Goal: Task Accomplishment & Management: Use online tool/utility

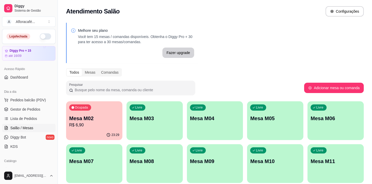
scroll to position [47, 0]
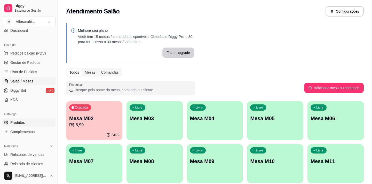
click at [23, 122] on span "Produtos" at bounding box center [17, 122] width 14 height 5
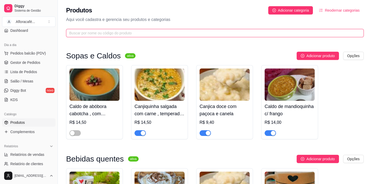
click at [149, 32] on input "text" at bounding box center [212, 33] width 287 height 6
type input "t"
click at [180, 31] on input "text" at bounding box center [212, 33] width 287 height 6
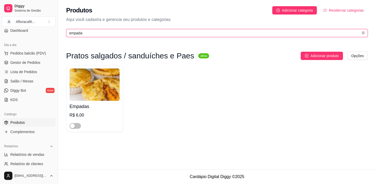
type input "empada"
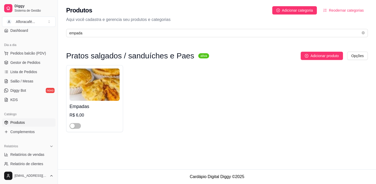
click at [74, 126] on div "button" at bounding box center [72, 125] width 5 height 5
click at [78, 107] on h4 "Empadas" at bounding box center [94, 106] width 50 height 7
click at [90, 103] on textarea "opções de recheio Palmito" at bounding box center [158, 109] width 201 height 20
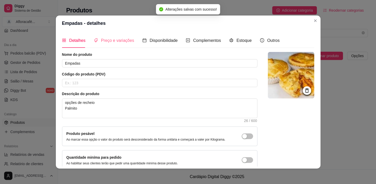
click at [112, 44] on div "Preço e variações" at bounding box center [114, 40] width 40 height 15
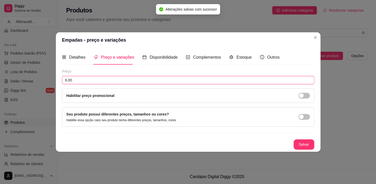
click at [99, 76] on input "6,00" at bounding box center [188, 80] width 252 height 8
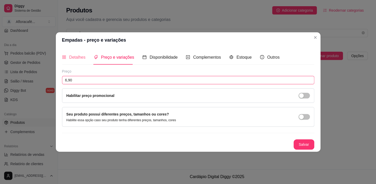
type input "6,90"
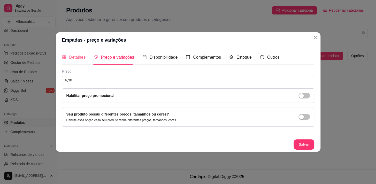
click at [82, 53] on div "Detalhes" at bounding box center [73, 57] width 23 height 15
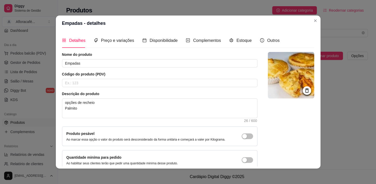
click at [126, 37] on div "Preço e variações" at bounding box center [114, 40] width 40 height 15
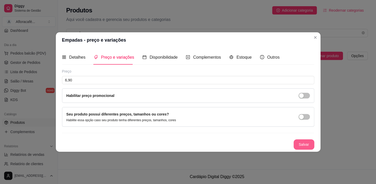
click at [305, 142] on button "Salvar" at bounding box center [303, 144] width 21 height 10
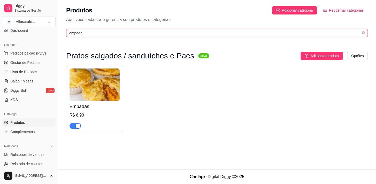
click at [88, 33] on input "empada" at bounding box center [214, 33] width 291 height 6
type input "empad"
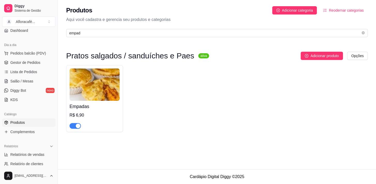
click at [83, 91] on img at bounding box center [94, 84] width 50 height 32
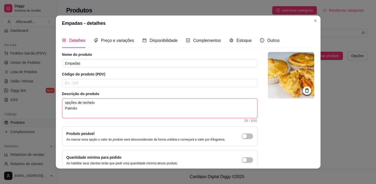
click at [88, 108] on textarea "opções de recheio Palmito" at bounding box center [159, 108] width 195 height 19
type textarea "opções de recheio Palmito o"
type textarea "opções de recheio Palmito ou"
type textarea "opções de recheio Palmito ou f"
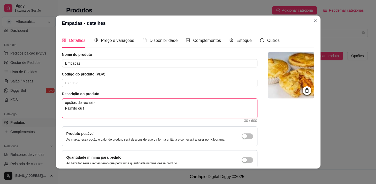
type textarea "opções de recheio Palmito ou fr"
type textarea "opções de recheio Palmito ou fra"
type textarea "opções de recheio Palmito ou fran"
type textarea "opções de recheio Palmito ou frang"
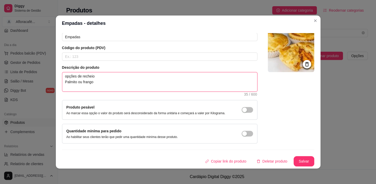
type textarea "opções de recheio Palmito ou frango"
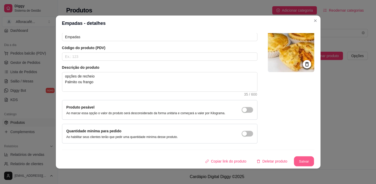
click at [299, 162] on button "Salvar" at bounding box center [304, 161] width 20 height 10
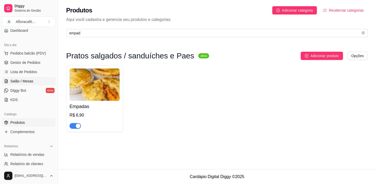
click at [32, 82] on link "Salão / Mesas" at bounding box center [28, 81] width 53 height 8
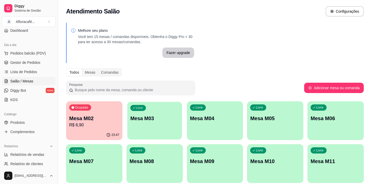
click at [163, 126] on div "Livre Mesa M03" at bounding box center [154, 118] width 54 height 32
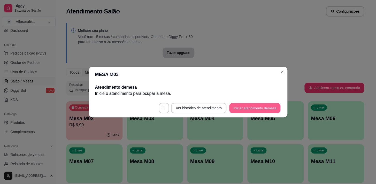
click at [266, 105] on button "Iniciar atendimento de mesa" at bounding box center [254, 108] width 51 height 10
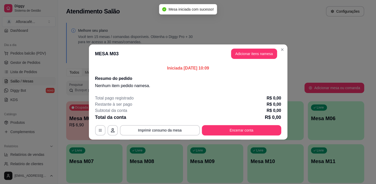
drag, startPoint x: 269, startPoint y: 45, endPoint x: 268, endPoint y: 51, distance: 6.2
click at [269, 51] on header "MESA M03 Adicionar itens na mesa" at bounding box center [188, 53] width 198 height 19
click at [268, 51] on button "Adicionar itens na mesa" at bounding box center [254, 54] width 46 height 10
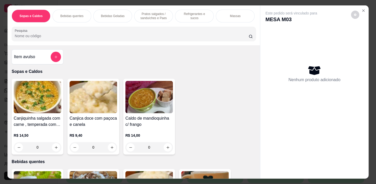
click at [147, 13] on p "Pratos salgados / sanduíches e Paes" at bounding box center [153, 16] width 30 height 8
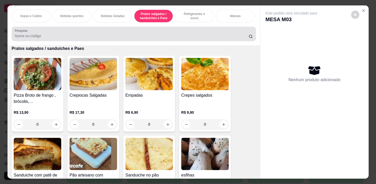
scroll to position [13, 0]
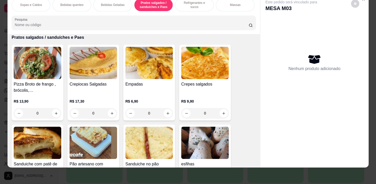
click at [69, 3] on p "Bebidas quentes" at bounding box center [71, 5] width 23 height 4
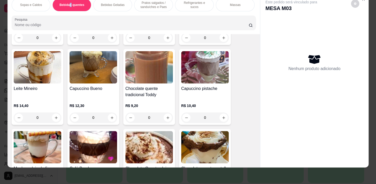
scroll to position [489, 0]
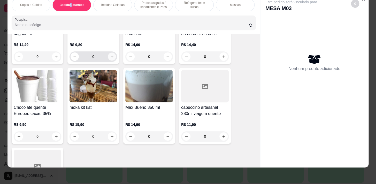
click at [110, 57] on icon "increase-product-quantity" at bounding box center [112, 57] width 4 height 4
type input "1"
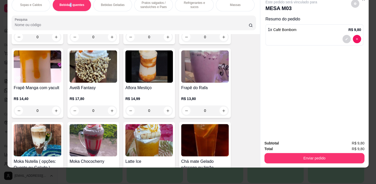
scroll to position [982, 0]
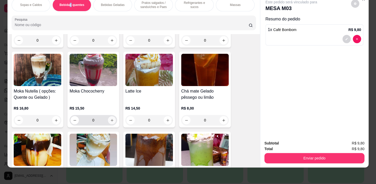
click at [111, 120] on icon "increase-product-quantity" at bounding box center [112, 120] width 3 height 3
type input "1"
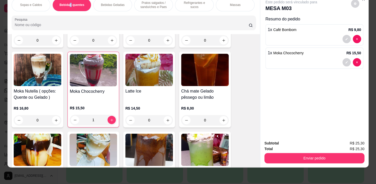
scroll to position [0, 213]
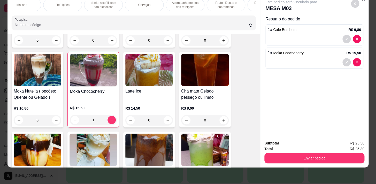
click at [180, 2] on p "Acompanhamentos das refeições" at bounding box center [185, 5] width 30 height 8
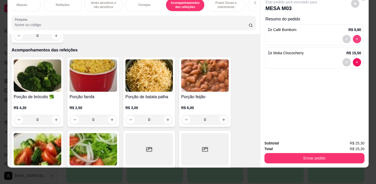
type input "0"
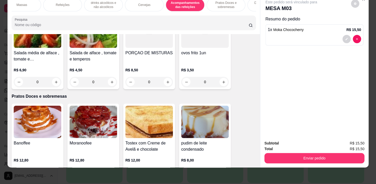
click at [220, 2] on p "Pratos Doces e sobremesas" at bounding box center [226, 5] width 30 height 8
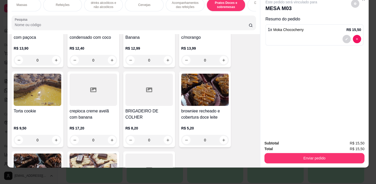
scroll to position [3786, 0]
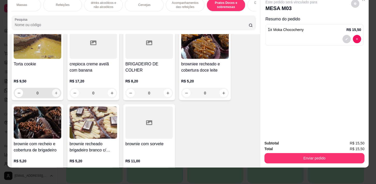
click at [54, 89] on button "increase-product-quantity" at bounding box center [56, 93] width 8 height 8
type input "1"
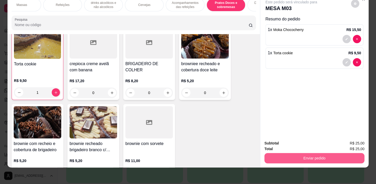
click at [321, 155] on button "Enviar pedido" at bounding box center [314, 158] width 100 height 10
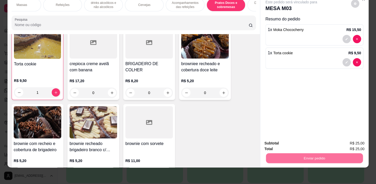
click at [343, 139] on button "Sim, quero registrar" at bounding box center [346, 142] width 38 height 10
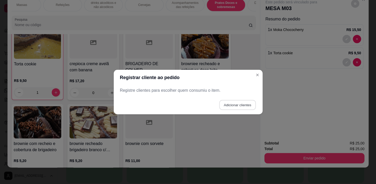
click at [246, 104] on button "Adicionar clientes" at bounding box center [237, 105] width 36 height 10
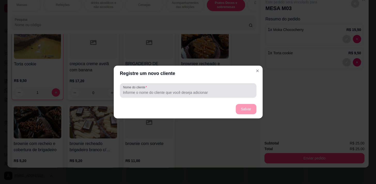
click at [249, 91] on input "Nome do cliente" at bounding box center [188, 92] width 130 height 5
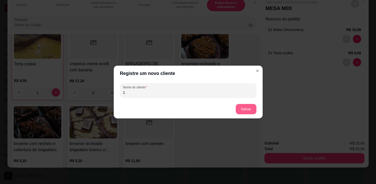
type input "1"
click at [249, 113] on button "Salvar" at bounding box center [246, 109] width 21 height 10
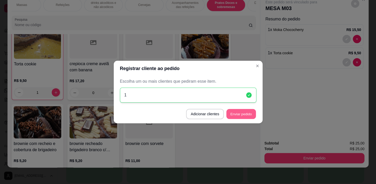
click at [241, 115] on button "Enviar pedido" at bounding box center [240, 114] width 29 height 10
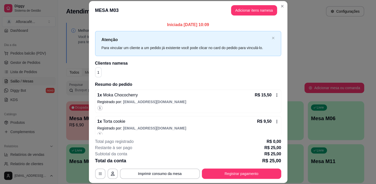
drag, startPoint x: 264, startPoint y: 4, endPoint x: 262, endPoint y: 9, distance: 5.6
click at [263, 9] on header "MESA M03 Adicionar itens na mesa" at bounding box center [188, 10] width 198 height 19
click at [262, 9] on button "Adicionar itens na mesa" at bounding box center [254, 10] width 44 height 10
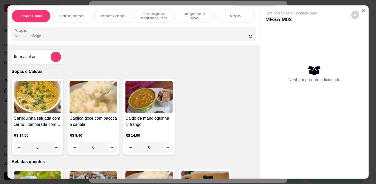
click at [77, 14] on p "Bebidas quentes" at bounding box center [71, 16] width 23 height 4
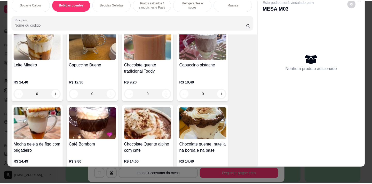
scroll to position [442, 0]
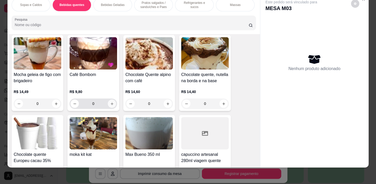
click at [111, 105] on icon "increase-product-quantity" at bounding box center [112, 104] width 4 height 4
type input "1"
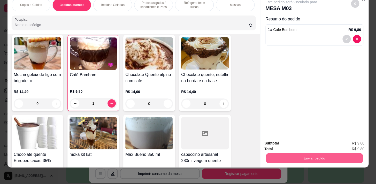
click at [307, 158] on button "Enviar pedido" at bounding box center [314, 158] width 97 height 10
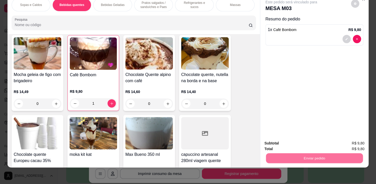
click at [303, 143] on button "Não registrar e enviar pedido" at bounding box center [297, 142] width 54 height 10
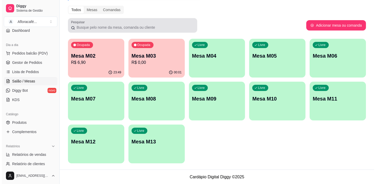
scroll to position [0, 0]
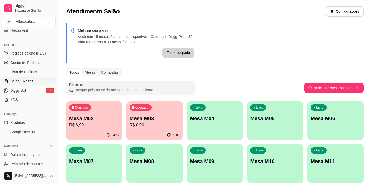
click at [145, 127] on p "R$ 0,00" at bounding box center [155, 125] width 50 height 6
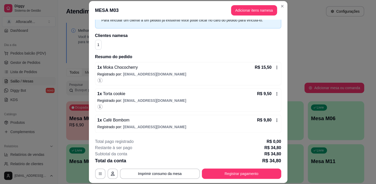
scroll to position [15, 0]
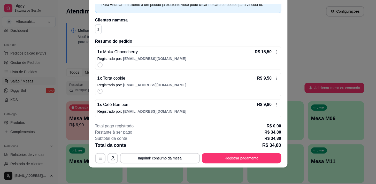
click at [131, 104] on div "1 x Café Bombom R$ 9,80" at bounding box center [187, 104] width 181 height 6
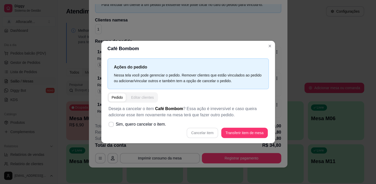
click at [146, 98] on div "Editar clientes" at bounding box center [142, 97] width 23 height 5
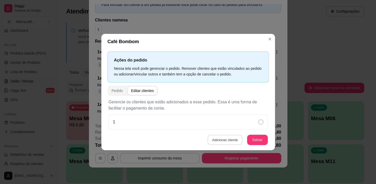
click at [228, 138] on button "Adicionar cliente" at bounding box center [224, 140] width 35 height 10
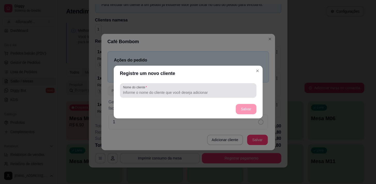
click at [232, 94] on input "Nome do cliente" at bounding box center [188, 92] width 130 height 5
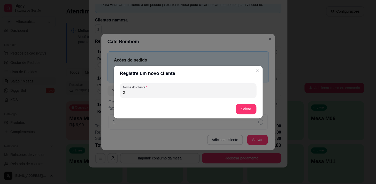
type input "2"
click at [238, 107] on button "Salvar" at bounding box center [246, 109] width 20 height 10
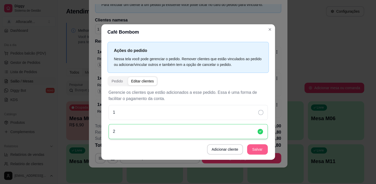
click at [264, 150] on button "Salvar" at bounding box center [257, 149] width 21 height 10
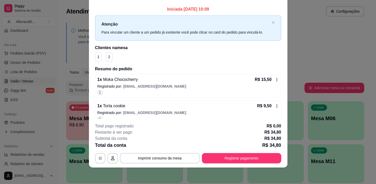
scroll to position [0, 0]
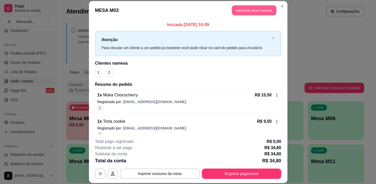
click at [269, 11] on button "Adicionar itens na mesa" at bounding box center [254, 10] width 44 height 10
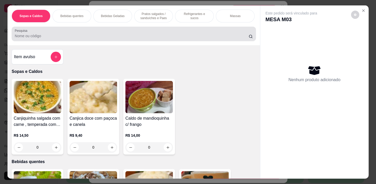
click at [174, 34] on div at bounding box center [134, 34] width 238 height 10
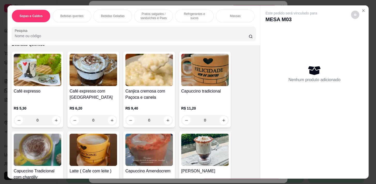
scroll to position [164, 0]
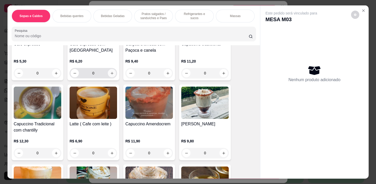
click at [116, 76] on div "Café expresso com chantilly R$ 6,20 0" at bounding box center [93, 43] width 52 height 76
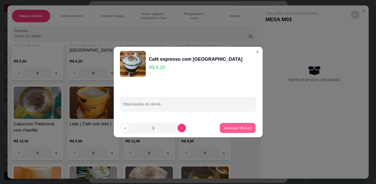
click at [227, 131] on button "Adicionar R$ 6,20" at bounding box center [238, 128] width 36 height 10
type input "1"
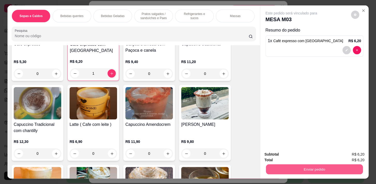
click at [300, 170] on button "Enviar pedido" at bounding box center [314, 169] width 97 height 10
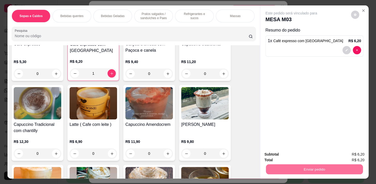
click at [345, 151] on button "Sim, quero registrar" at bounding box center [346, 155] width 38 height 10
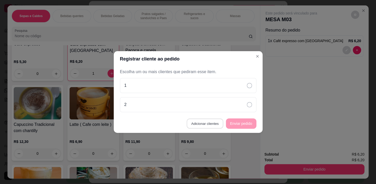
click at [214, 121] on button "Adicionar clientes" at bounding box center [204, 124] width 36 height 10
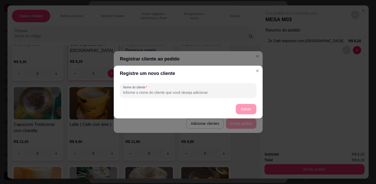
click at [219, 93] on input "Nome do cliente" at bounding box center [188, 92] width 130 height 5
type input "3"
click at [248, 106] on button "Salvar" at bounding box center [246, 109] width 20 height 10
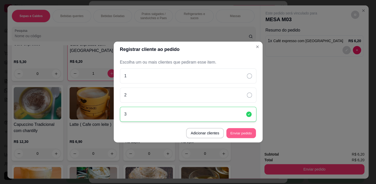
click at [243, 132] on button "Enviar pedido" at bounding box center [240, 133] width 29 height 10
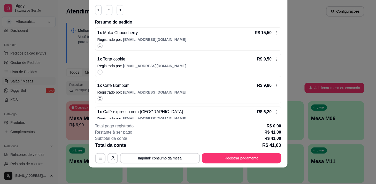
scroll to position [59, 0]
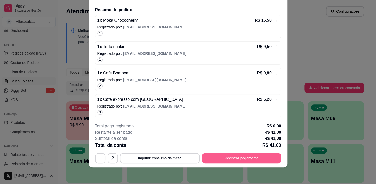
click at [226, 160] on button "Registrar pagamento" at bounding box center [241, 158] width 79 height 10
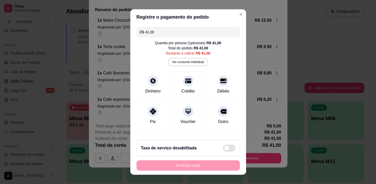
click at [226, 18] on header "Registre o pagamento do pedido" at bounding box center [188, 16] width 116 height 15
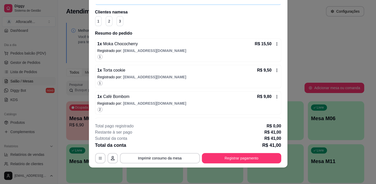
scroll to position [0, 0]
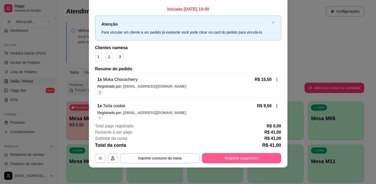
click at [226, 159] on button "Registrar pagamento" at bounding box center [241, 158] width 79 height 10
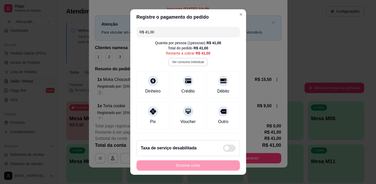
click at [185, 64] on button "Ver consumo individual" at bounding box center [187, 62] width 39 height 8
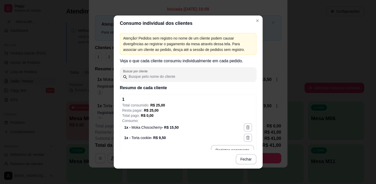
scroll to position [70, 0]
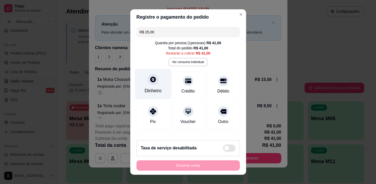
click at [154, 88] on div "Dinheiro" at bounding box center [152, 90] width 17 height 7
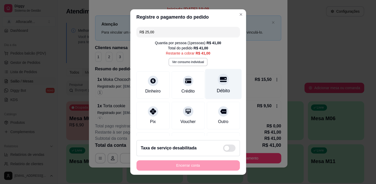
click at [220, 78] on div at bounding box center [222, 79] width 11 height 11
click at [192, 60] on button "Ver consumo individual" at bounding box center [187, 62] width 39 height 8
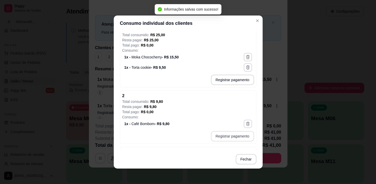
click at [227, 133] on div "Atenção! Pedidos sem registro no nome de um cliente podem causar divergências a…" at bounding box center [188, 90] width 149 height 119
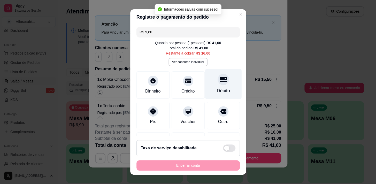
click at [217, 84] on div at bounding box center [222, 79] width 11 height 11
type input "R$ 6,20"
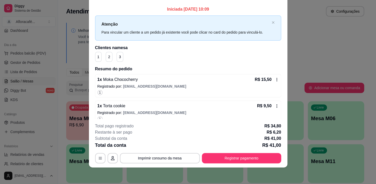
scroll to position [0, 0]
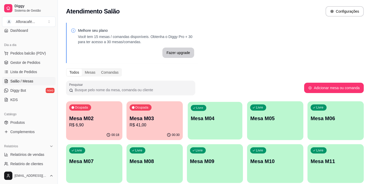
click at [229, 104] on div "Livre Mesa M04" at bounding box center [215, 118] width 54 height 32
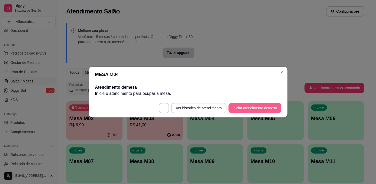
click at [273, 105] on button "Iniciar atendimento de mesa" at bounding box center [254, 108] width 53 height 10
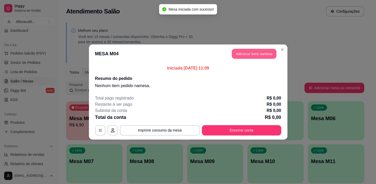
click at [264, 51] on button "Adicionar itens na mesa" at bounding box center [254, 54] width 44 height 10
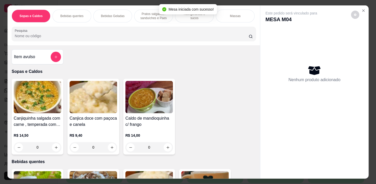
click at [236, 17] on div "Massas" at bounding box center [235, 16] width 39 height 13
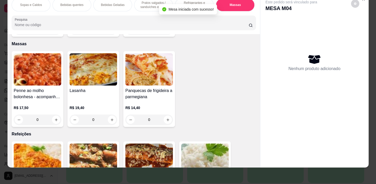
scroll to position [2647, 0]
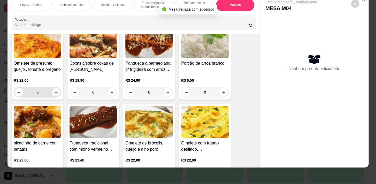
click at [54, 90] on icon "increase-product-quantity" at bounding box center [56, 92] width 4 height 4
type input "1"
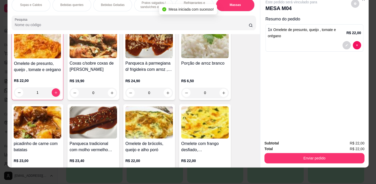
scroll to position [2694, 0]
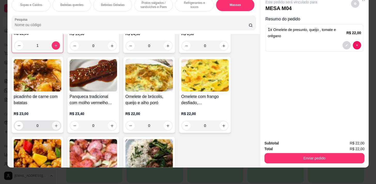
click at [54, 124] on icon "increase-product-quantity" at bounding box center [56, 126] width 4 height 4
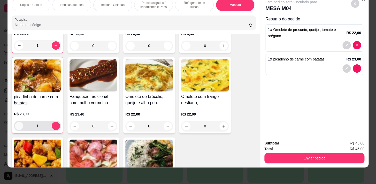
click at [17, 124] on icon "decrease-product-quantity" at bounding box center [19, 126] width 4 height 4
type input "0"
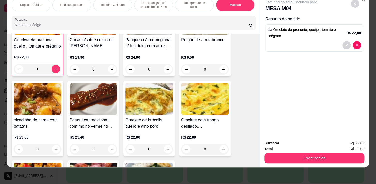
scroll to position [2624, 0]
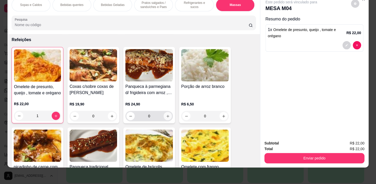
click at [163, 112] on button "increase-product-quantity" at bounding box center [167, 116] width 8 height 8
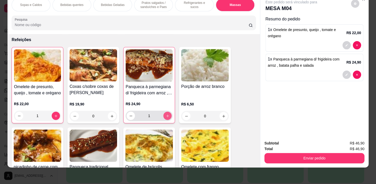
type input "1"
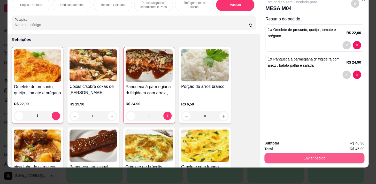
click at [336, 159] on button "Enviar pedido" at bounding box center [314, 158] width 100 height 10
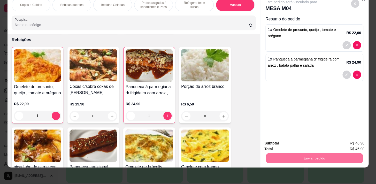
click at [307, 138] on button "Não registrar e enviar pedido" at bounding box center [297, 142] width 54 height 10
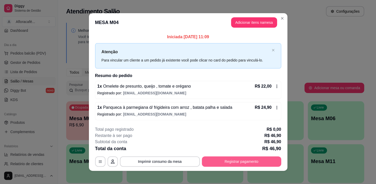
click at [251, 161] on button "Registrar pagamento" at bounding box center [241, 161] width 79 height 10
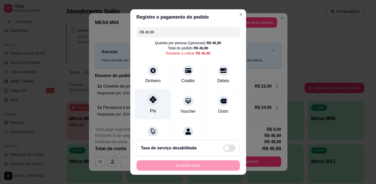
click at [142, 97] on div "Pix" at bounding box center [153, 104] width 36 height 30
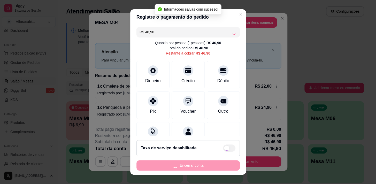
type input "R$ 0,00"
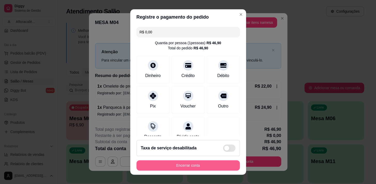
click at [218, 165] on button "Encerrar conta" at bounding box center [187, 165] width 103 height 10
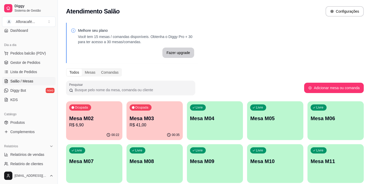
click at [158, 114] on div "Ocupada Mesa M03 R$ 41,00" at bounding box center [155, 115] width 56 height 29
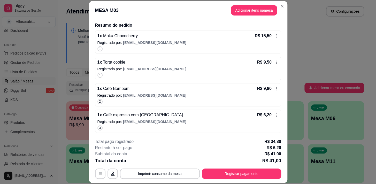
scroll to position [15, 0]
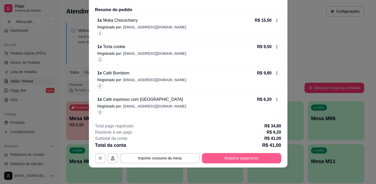
click at [228, 159] on button "Registrar pagamento" at bounding box center [241, 158] width 79 height 10
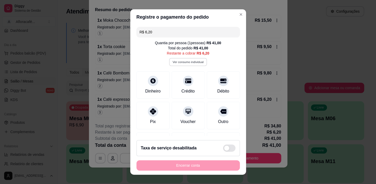
click at [191, 61] on button "Ver consumo individual" at bounding box center [188, 62] width 38 height 8
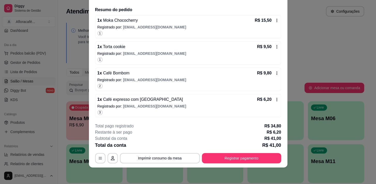
scroll to position [0, 0]
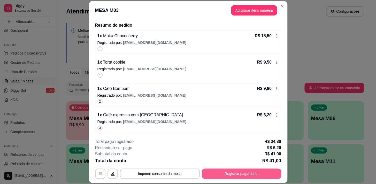
click at [227, 176] on button "Registrar pagamento" at bounding box center [241, 173] width 79 height 10
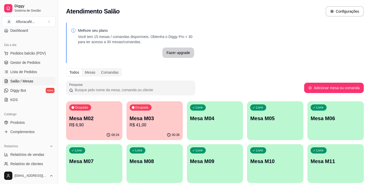
click at [199, 132] on div "Livre Mesa M04" at bounding box center [215, 117] width 56 height 33
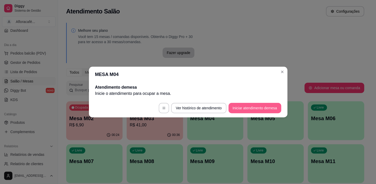
click at [240, 109] on button "Iniciar atendimento de mesa" at bounding box center [254, 108] width 53 height 10
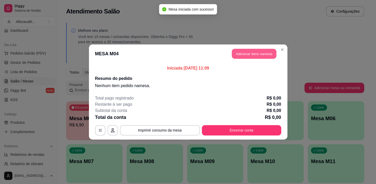
click at [267, 52] on button "Adicionar itens na mesa" at bounding box center [254, 54] width 44 height 10
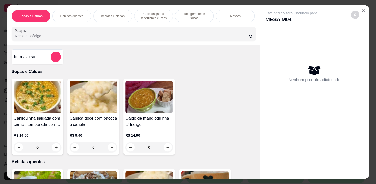
click at [67, 38] on input "Pesquisa" at bounding box center [132, 35] width 234 height 5
type input "f"
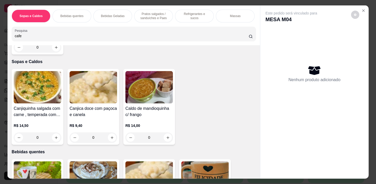
scroll to position [164, 0]
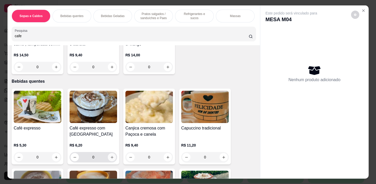
type input "cafe"
click at [110, 158] on icon "increase-product-quantity" at bounding box center [112, 157] width 4 height 4
type input "2"
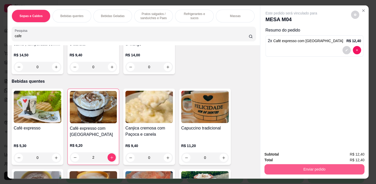
click at [281, 165] on button "Enviar pedido" at bounding box center [314, 169] width 100 height 10
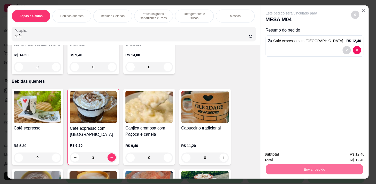
click at [315, 154] on button "Não registrar e enviar pedido" at bounding box center [297, 155] width 52 height 10
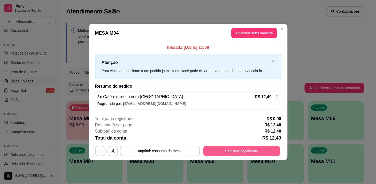
click at [223, 149] on button "Registrar pagamento" at bounding box center [241, 151] width 77 height 10
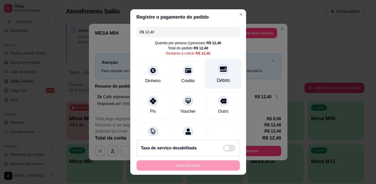
click at [216, 78] on div "Débito" at bounding box center [222, 80] width 13 height 7
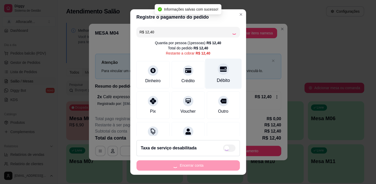
type input "R$ 0,00"
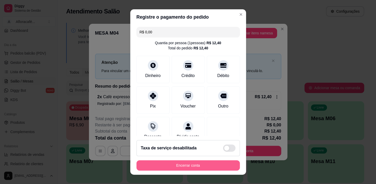
click at [170, 167] on button "Encerrar conta" at bounding box center [187, 165] width 103 height 10
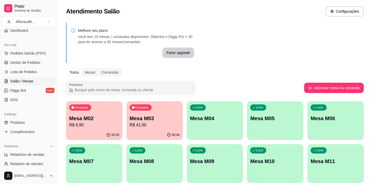
click at [162, 128] on div "Ocupada Mesa M03 R$ 41,00" at bounding box center [155, 115] width 56 height 29
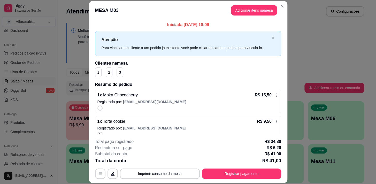
scroll to position [59, 0]
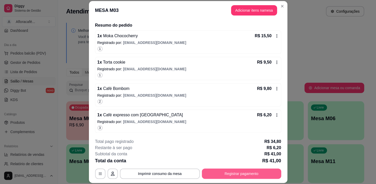
click at [240, 170] on button "Registrar pagamento" at bounding box center [241, 173] width 79 height 10
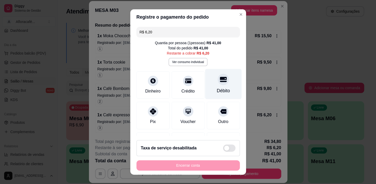
click at [216, 85] on div "Débito" at bounding box center [223, 84] width 36 height 30
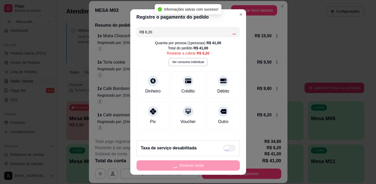
type input "R$ 0,00"
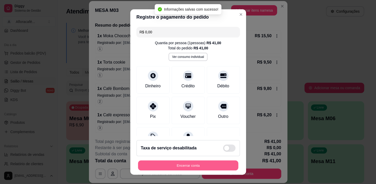
click at [199, 165] on button "Encerrar conta" at bounding box center [188, 165] width 100 height 10
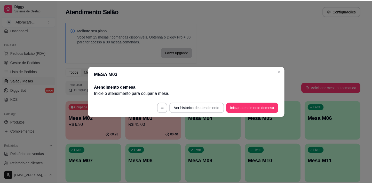
scroll to position [0, 0]
